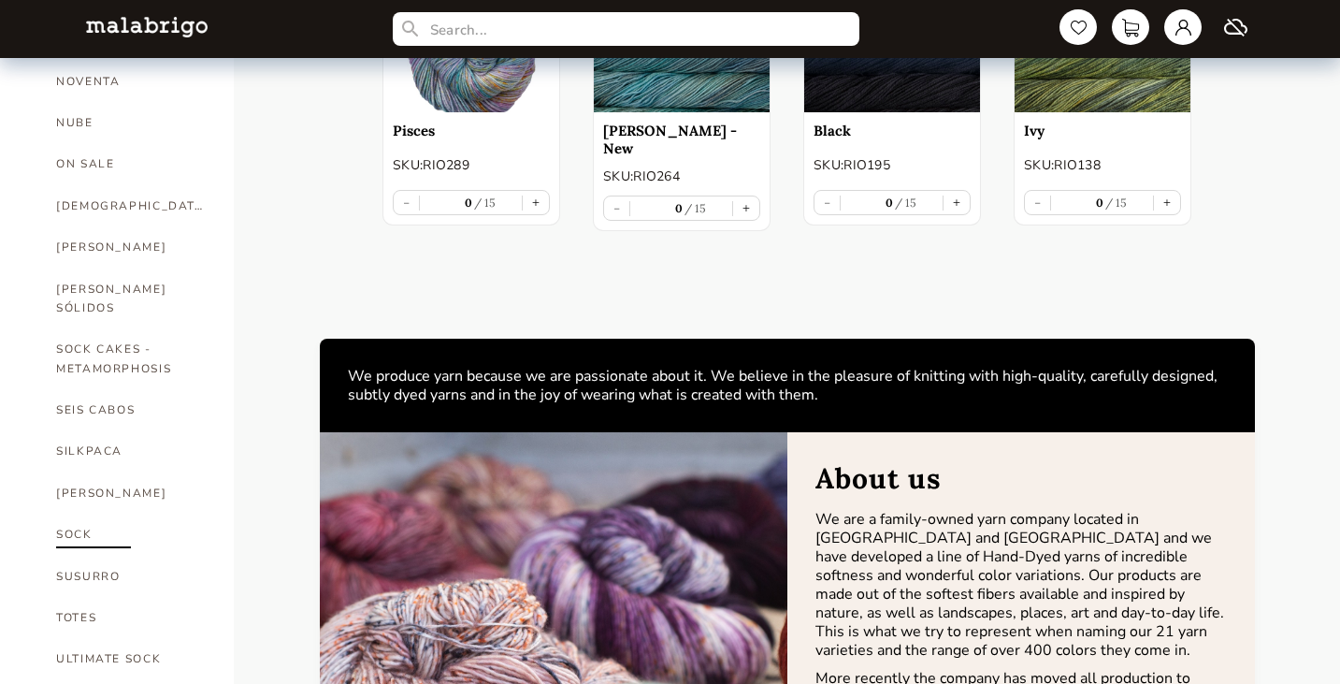
scroll to position [1092, 0]
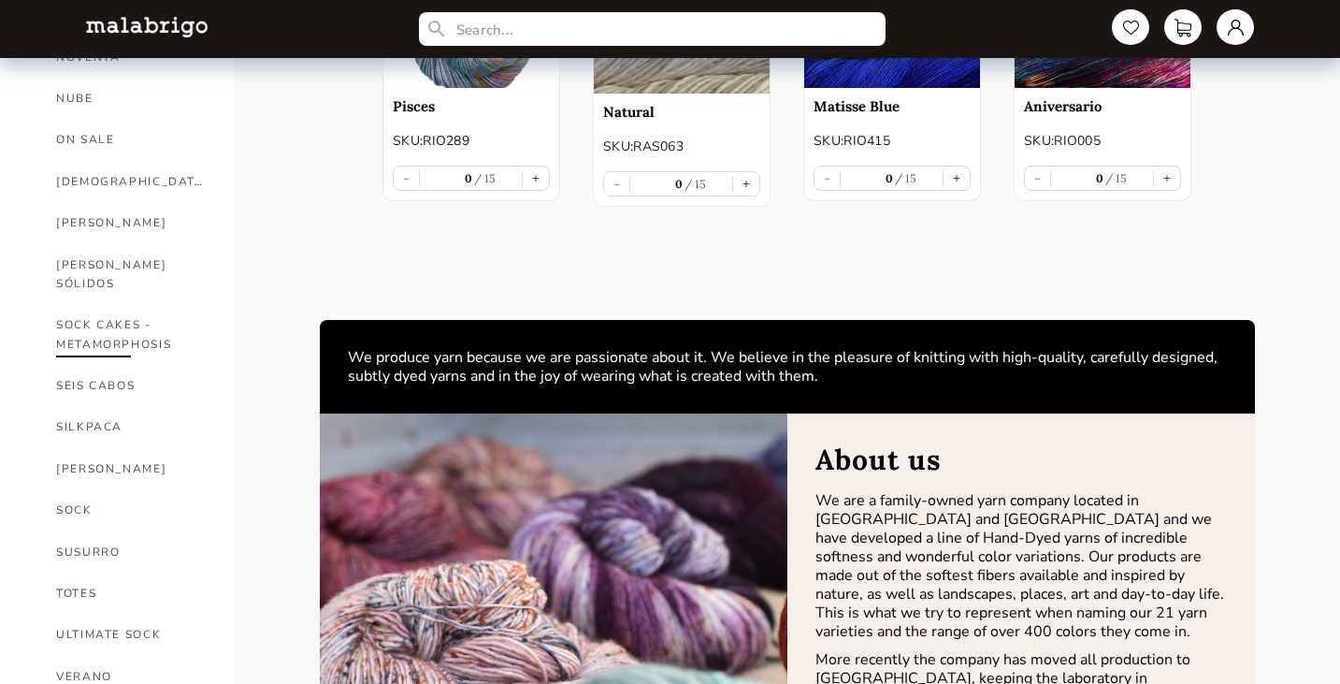
click at [140, 304] on link "SOCK CAKES - METAMORPHOSIS" at bounding box center [131, 334] width 150 height 61
select select "INDEX"
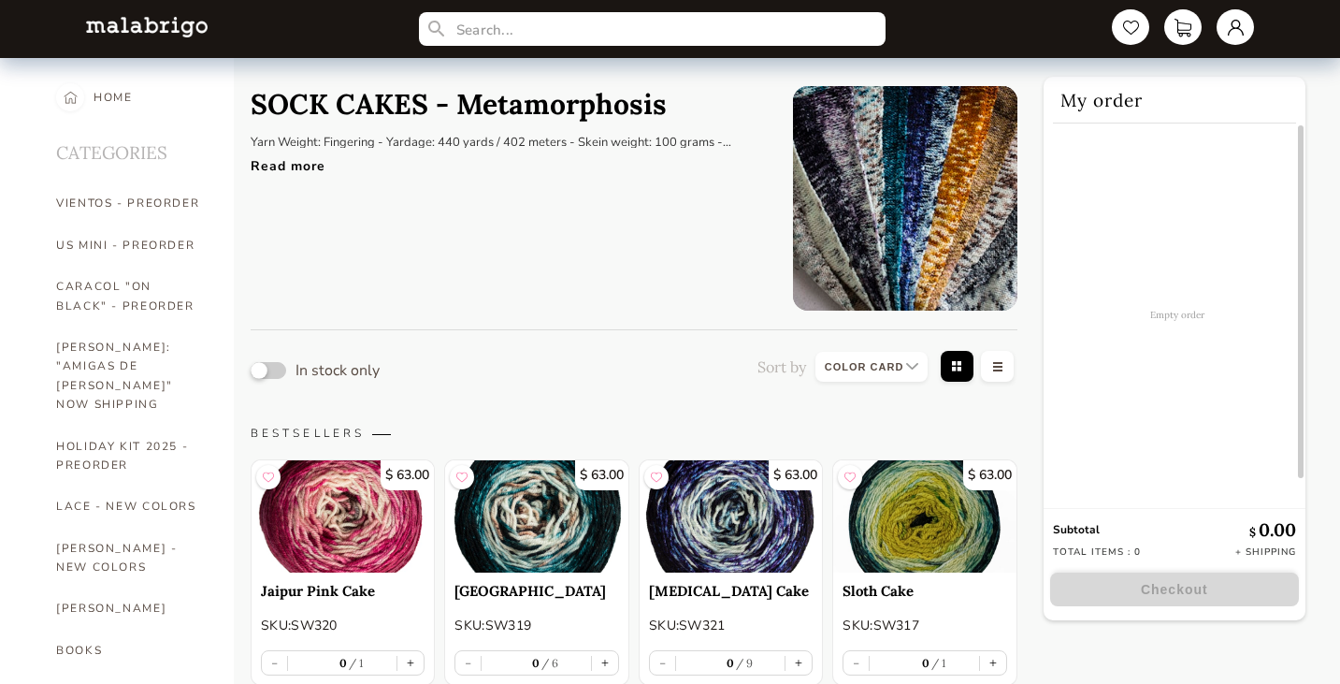
click at [281, 370] on button "button" at bounding box center [269, 370] width 36 height 17
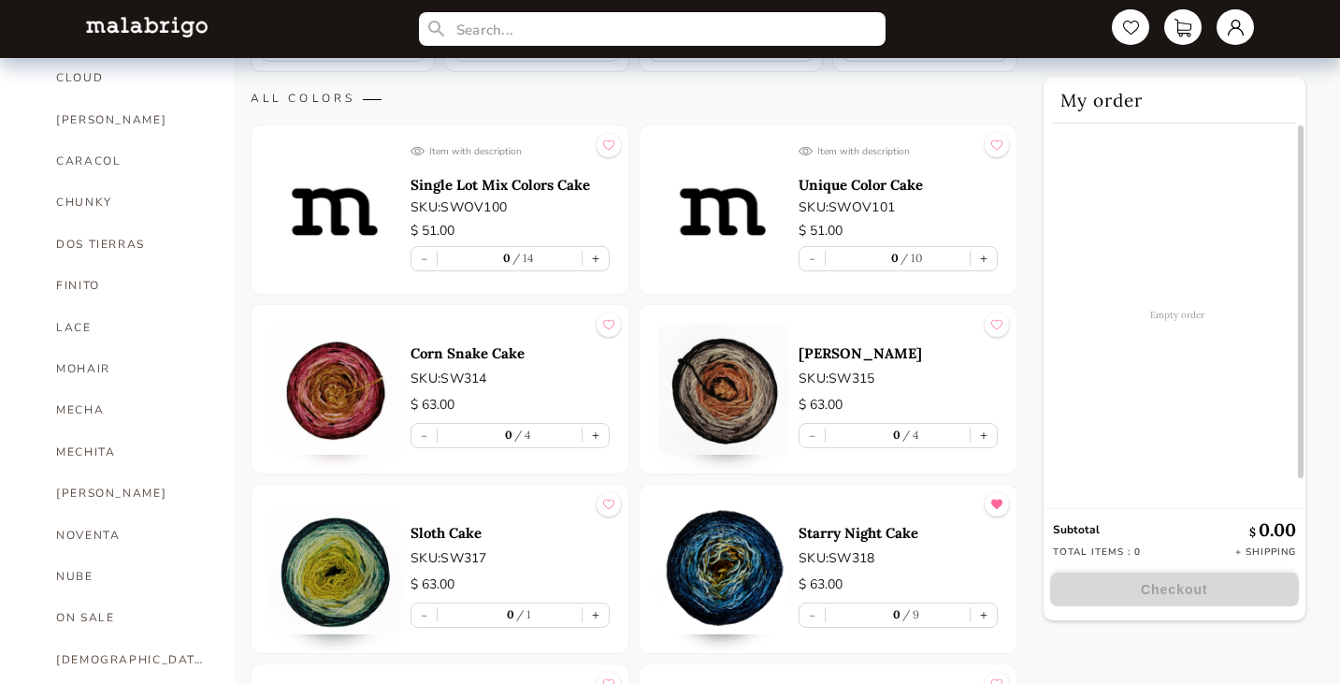
scroll to position [655, 0]
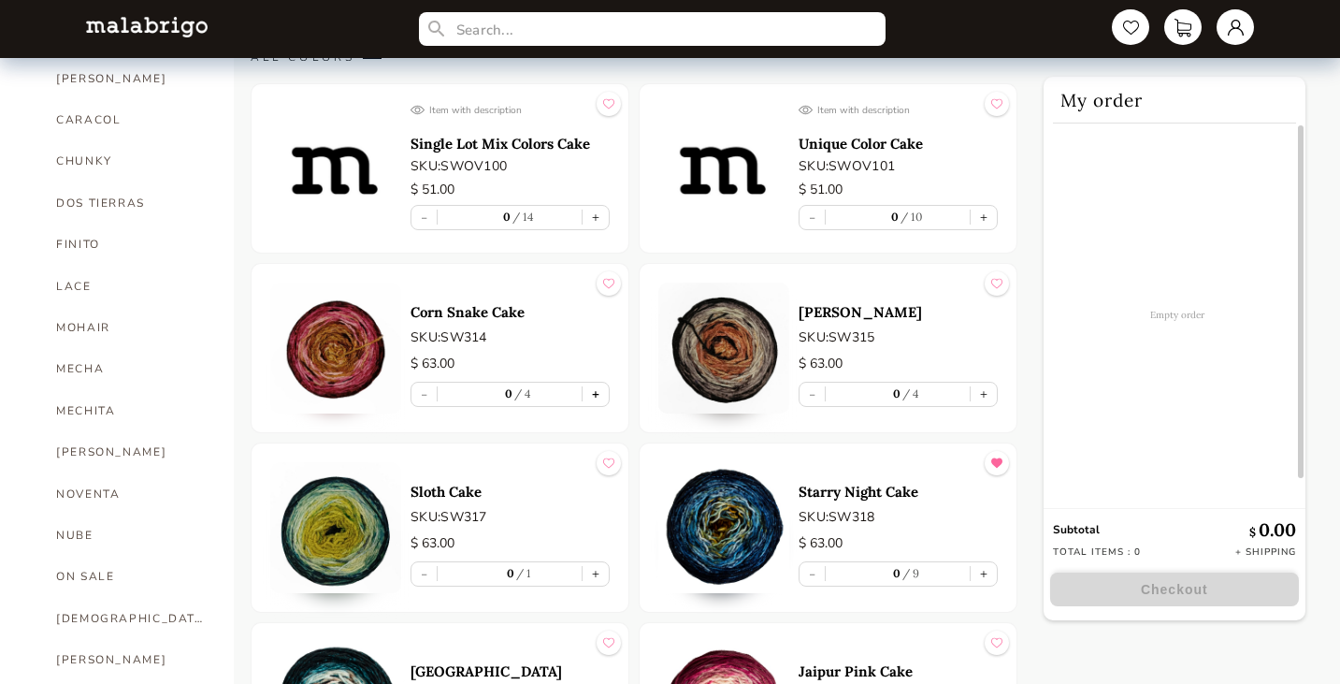
click at [594, 398] on button "+" at bounding box center [596, 394] width 26 height 23
type input "1"
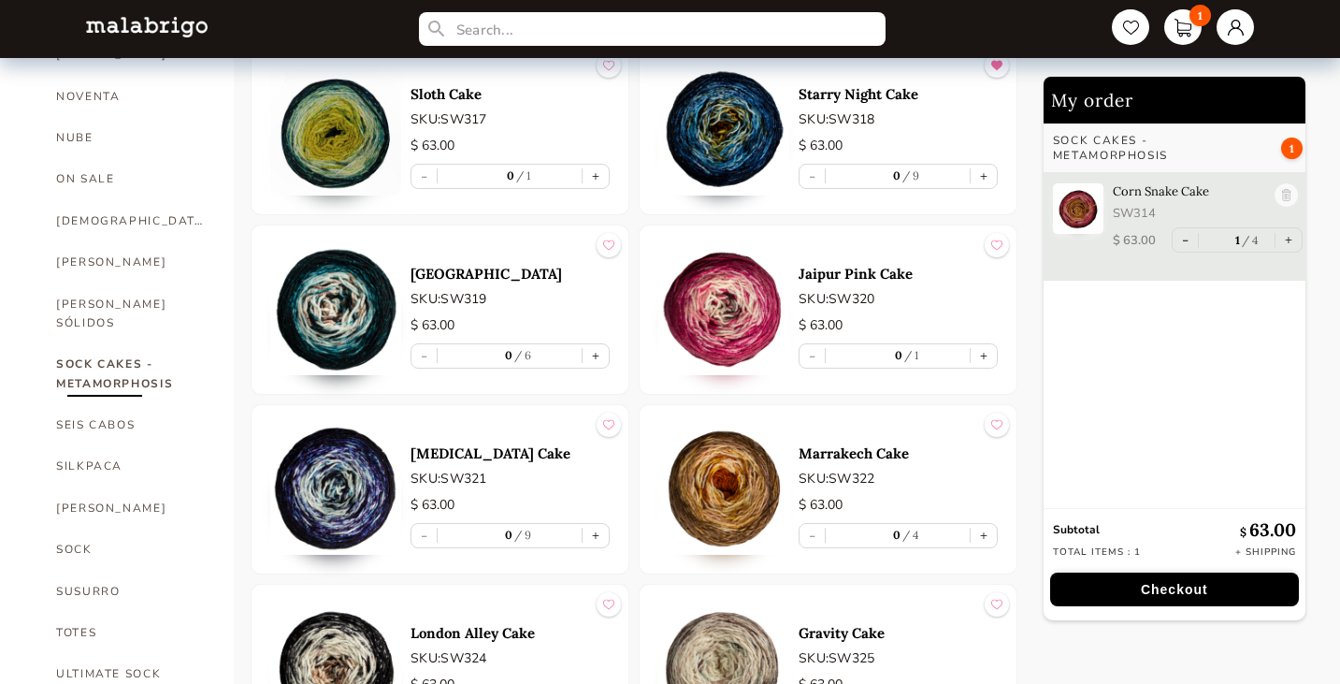
scroll to position [1092, 0]
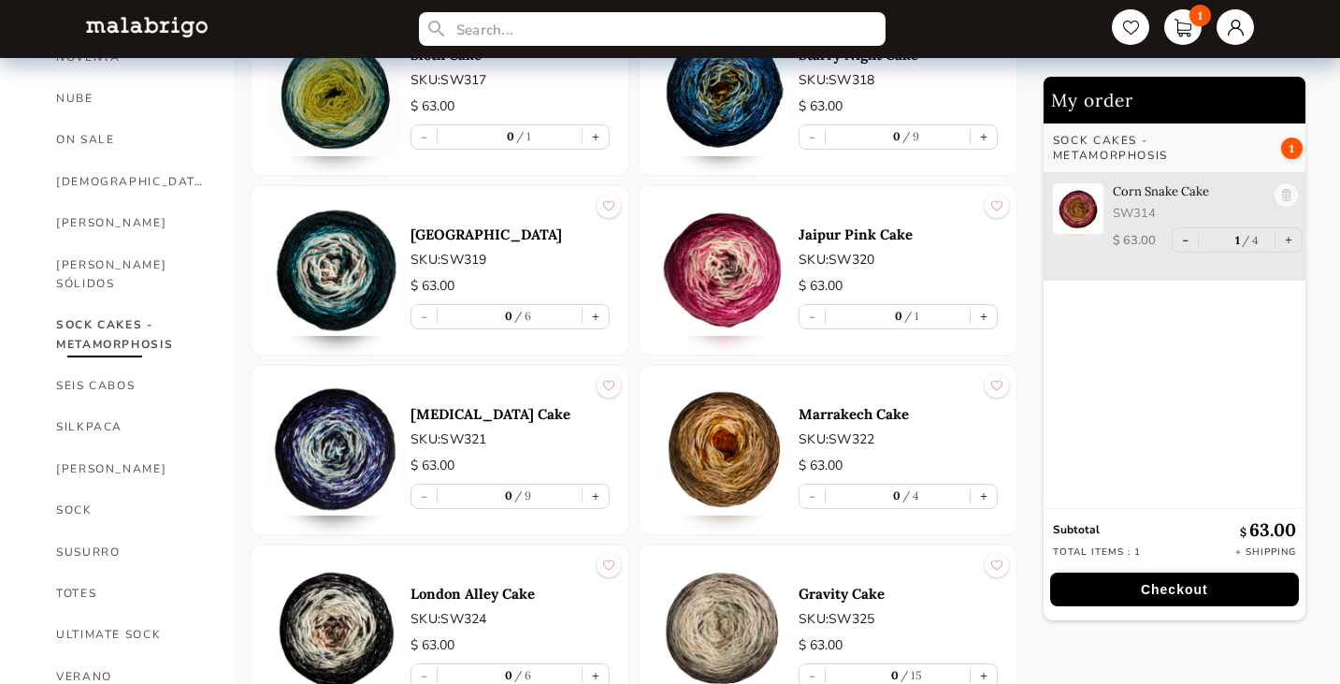
click at [629, 322] on article "Moraine Lake Cake SKU: SW319 $ 63.00 - 0 6 +" at bounding box center [440, 270] width 379 height 170
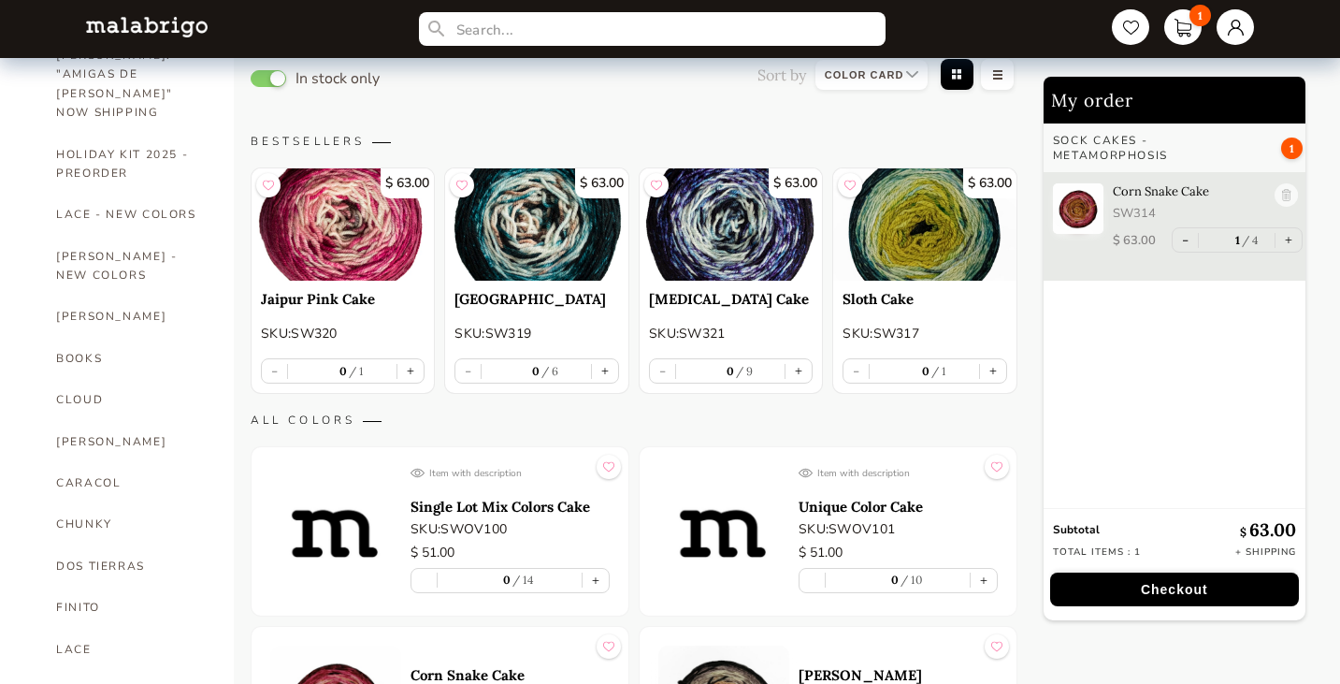
scroll to position [0, 0]
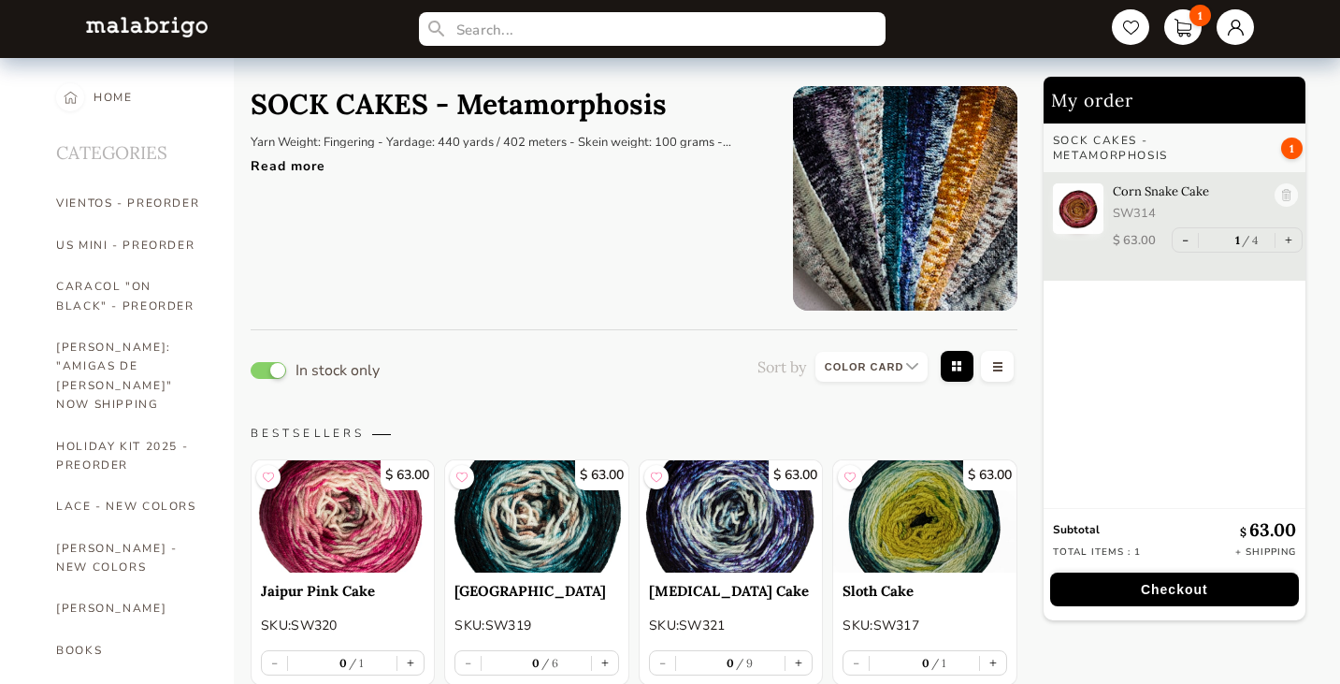
click at [271, 219] on header "SOCK CAKES - Metamorphosis Yarn Weight: Fingering - Yardage: 440 yards / 402 me…" at bounding box center [508, 198] width 514 height 224
